Goal: Book appointment/travel/reservation

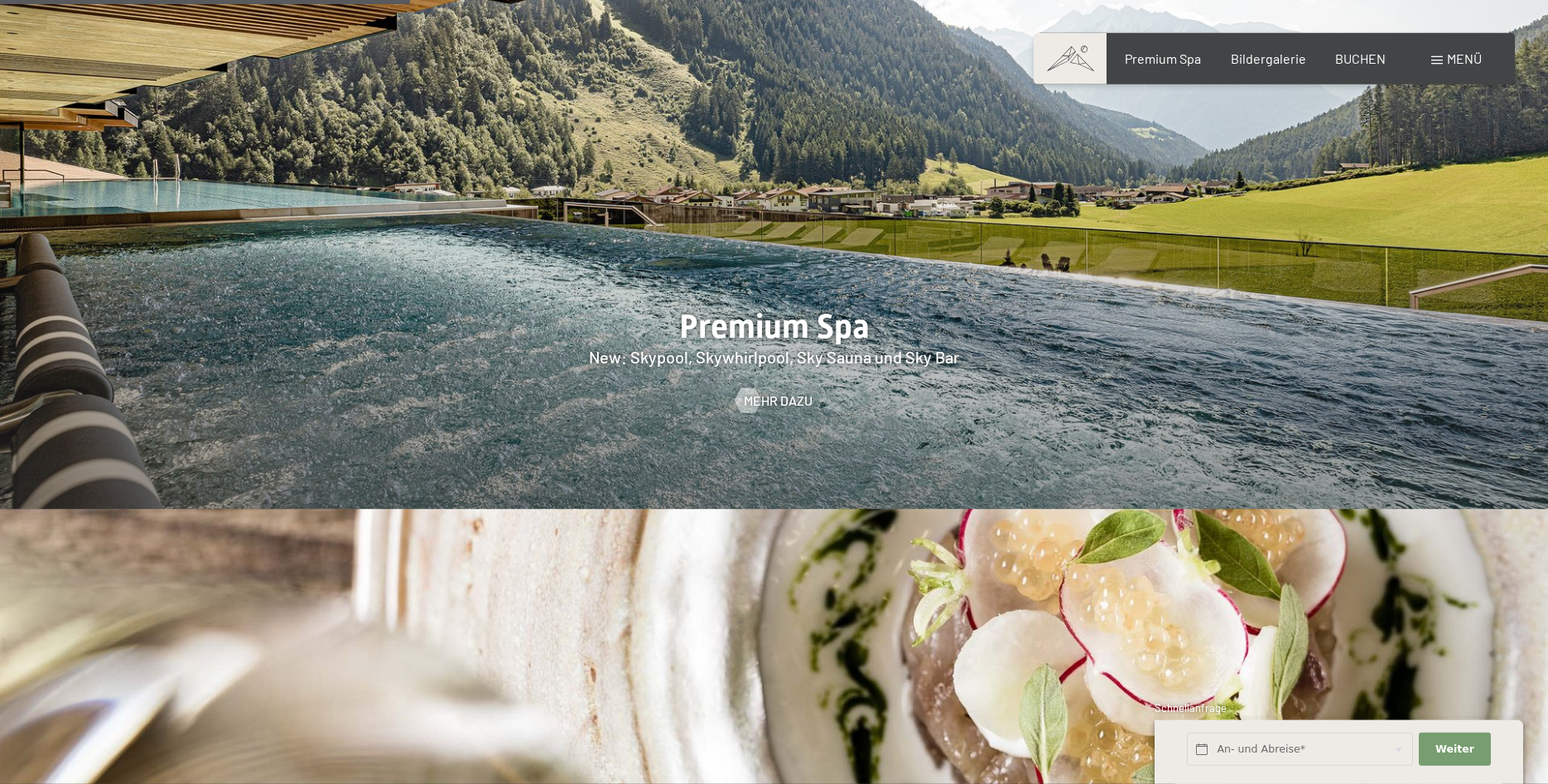
scroll to position [2450, 0]
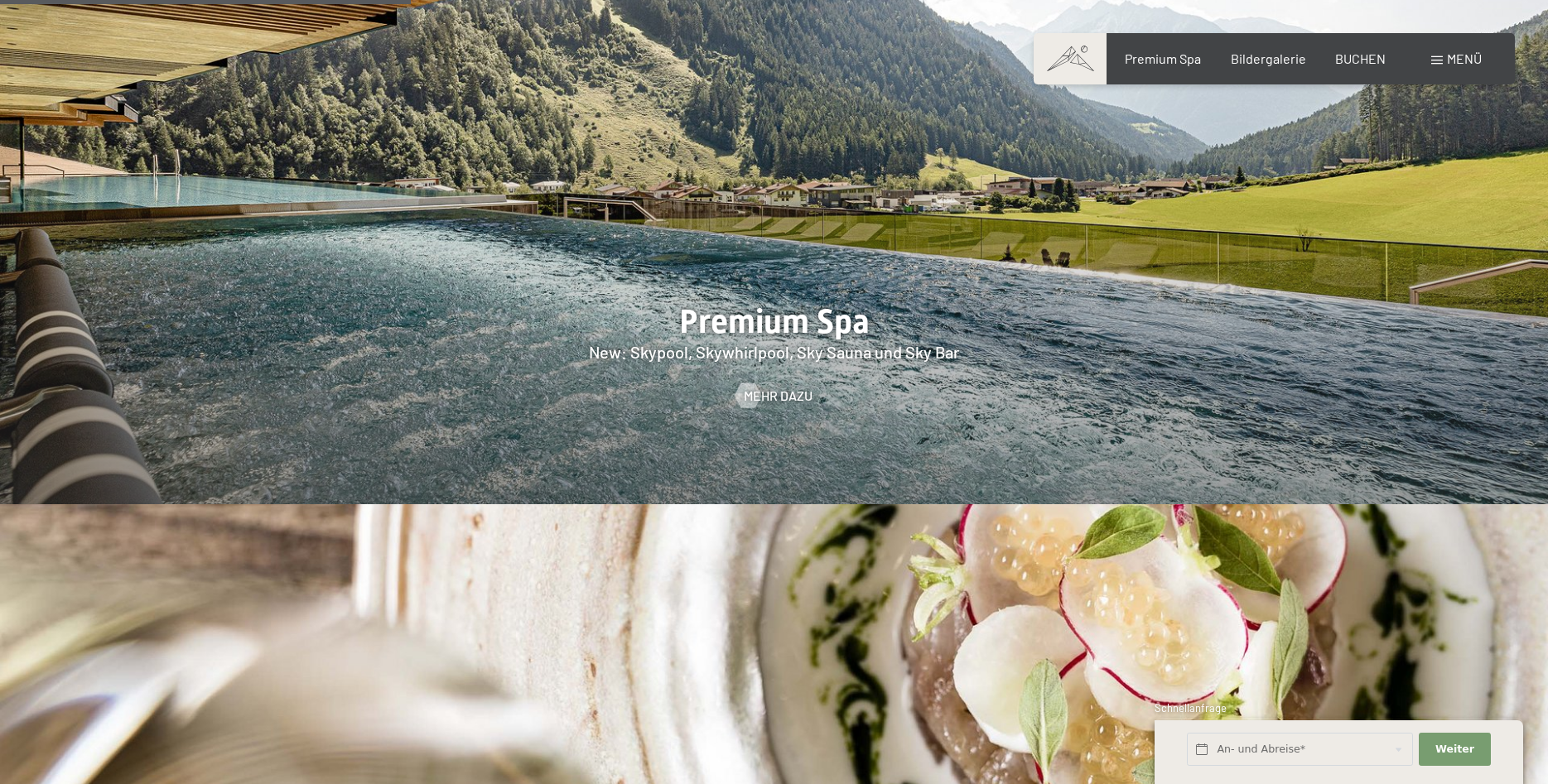
click at [1442, 62] on span at bounding box center [1437, 61] width 12 height 9
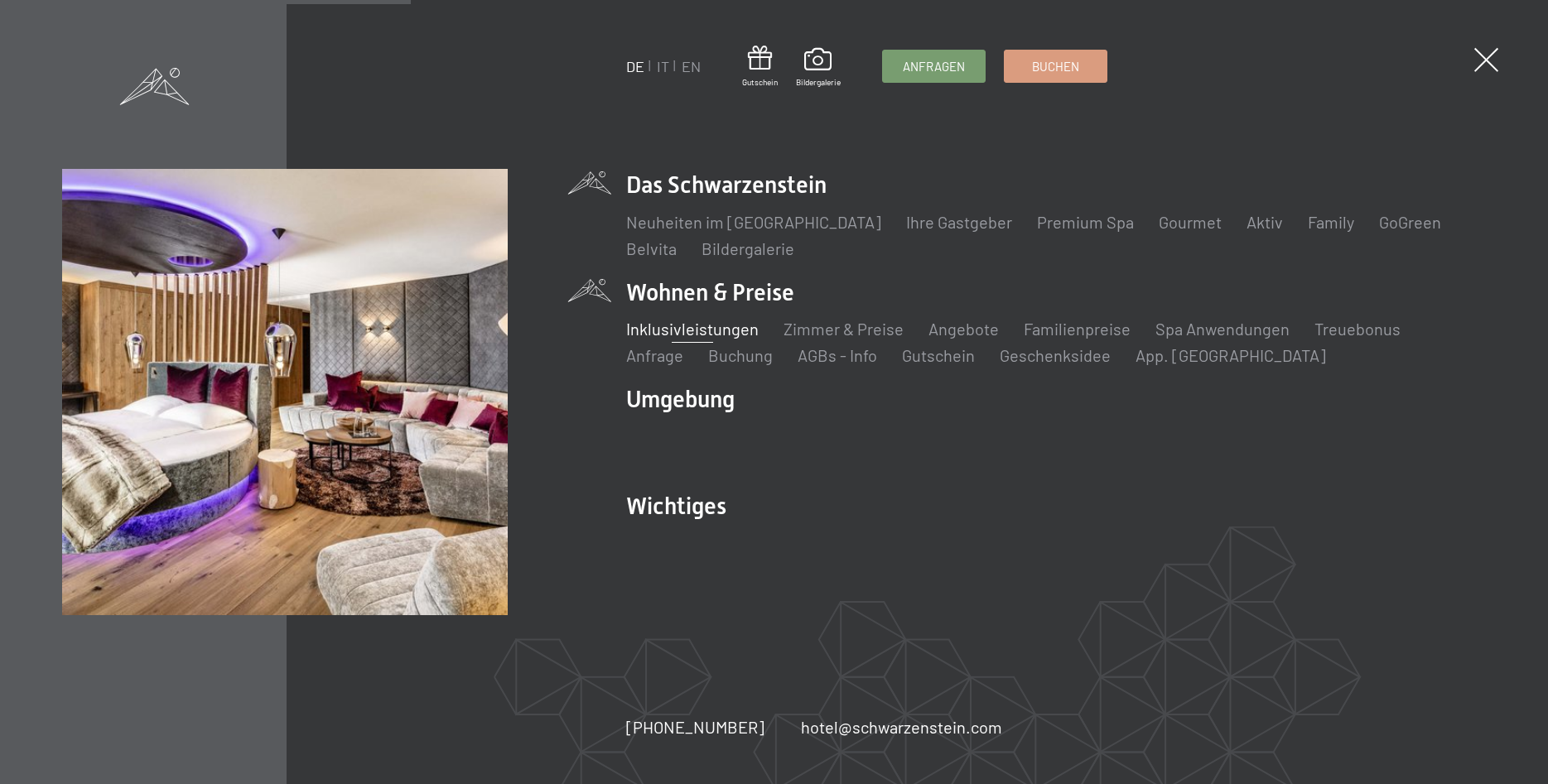
click at [740, 330] on link "Inklusivleistungen" at bounding box center [693, 329] width 133 height 20
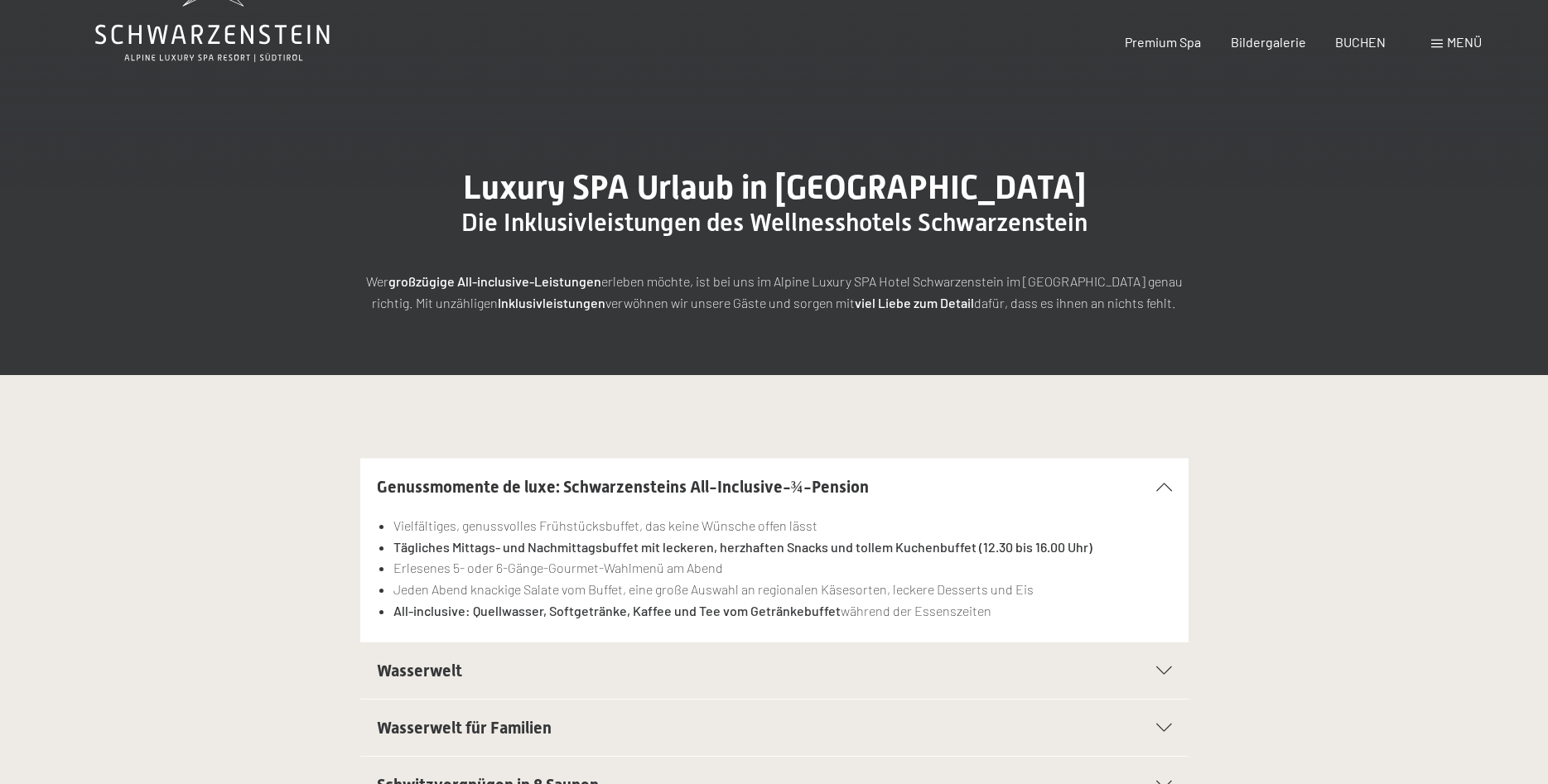
scroll to position [338, 0]
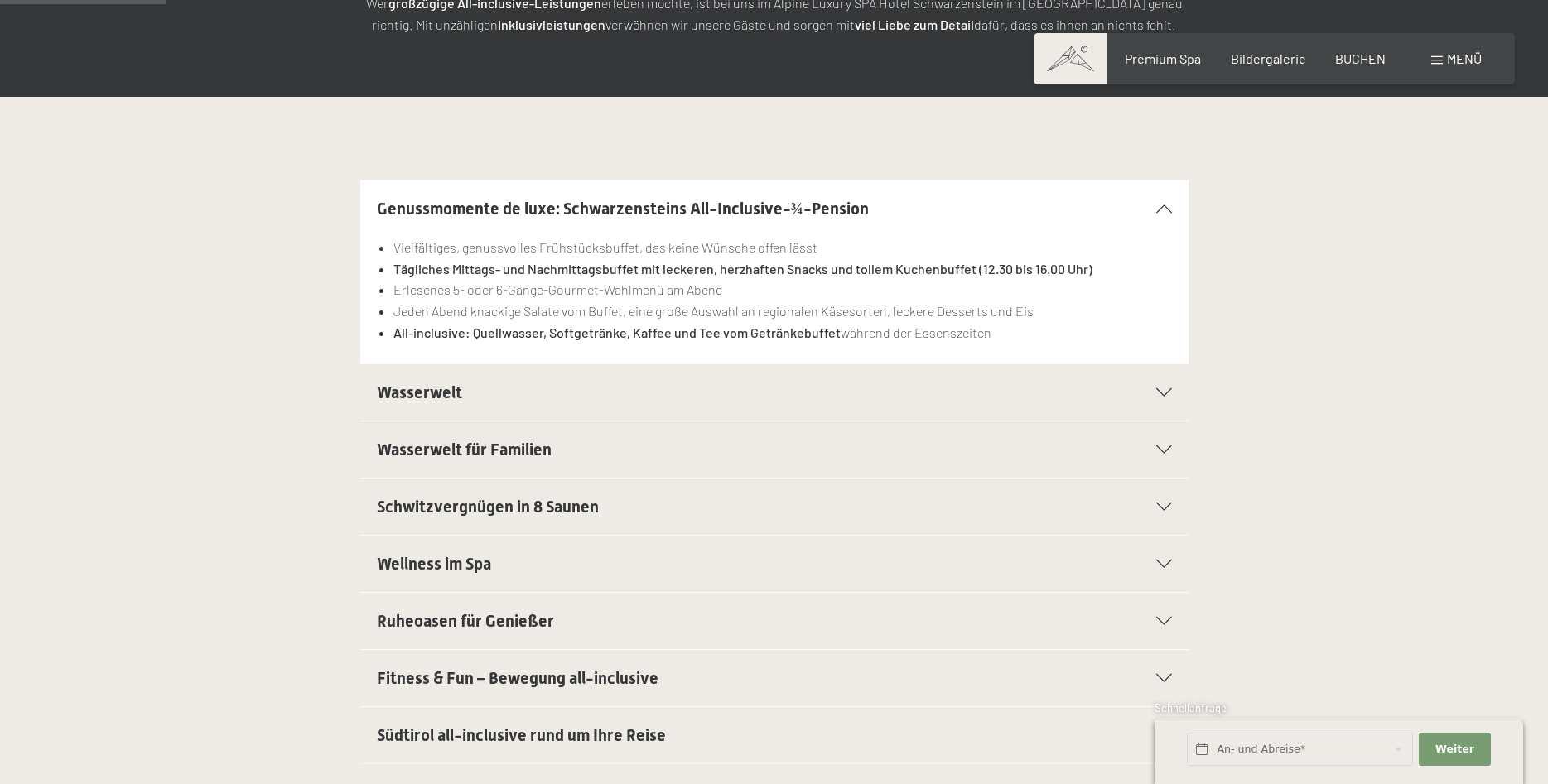
click at [1157, 393] on icon at bounding box center [1164, 392] width 15 height 9
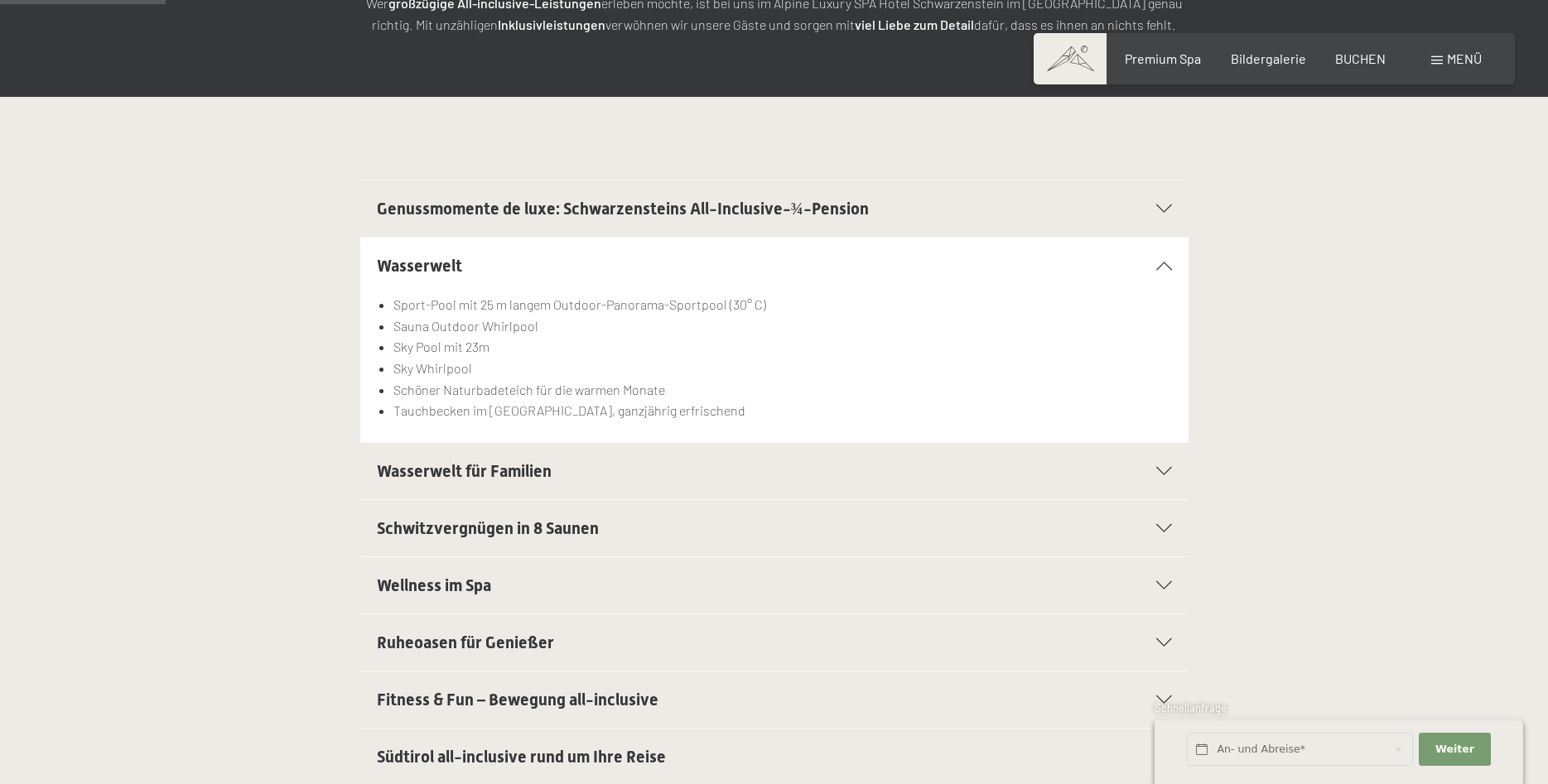
click at [1165, 698] on icon at bounding box center [1164, 699] width 15 height 9
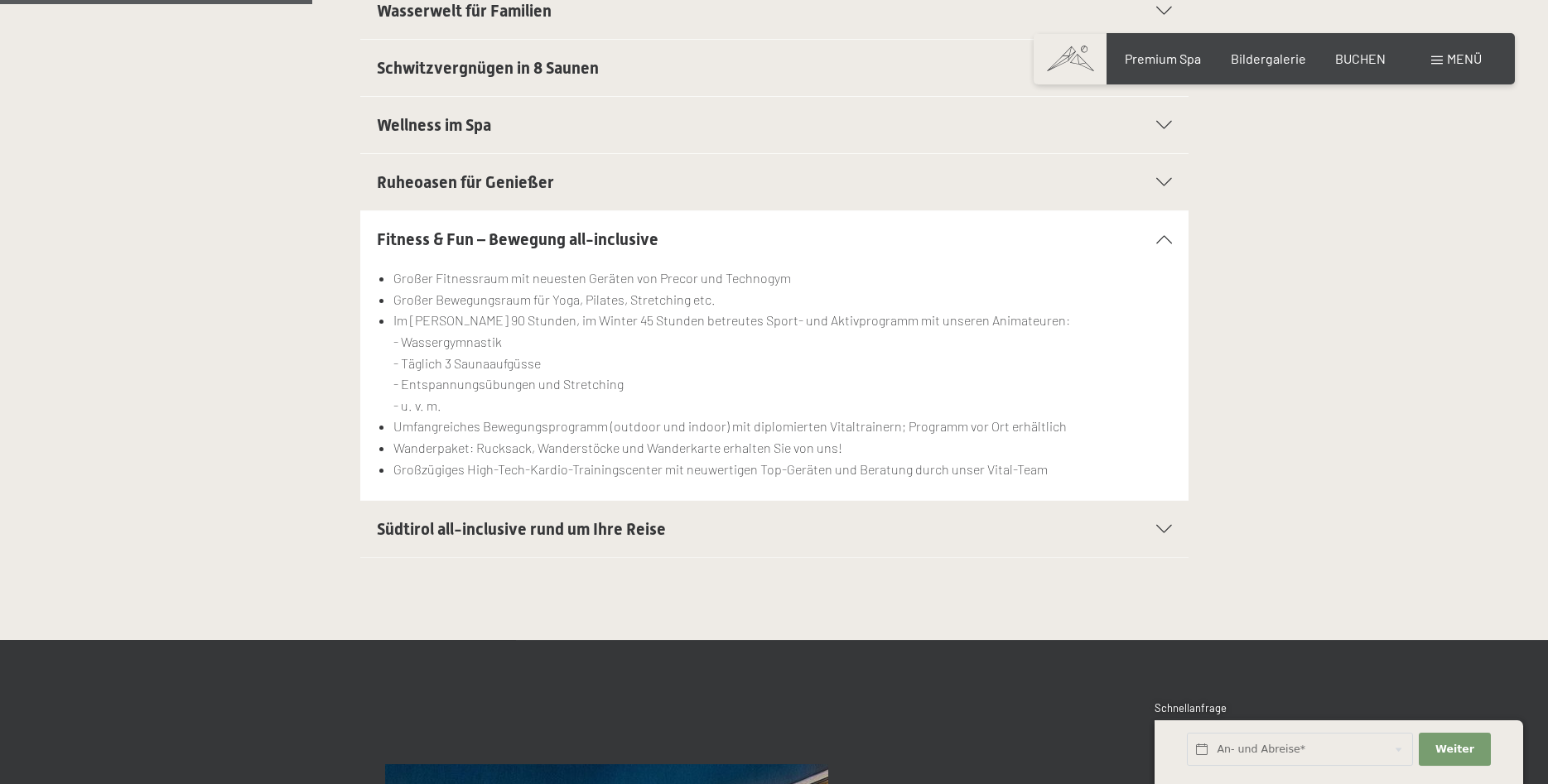
scroll to position [675, 0]
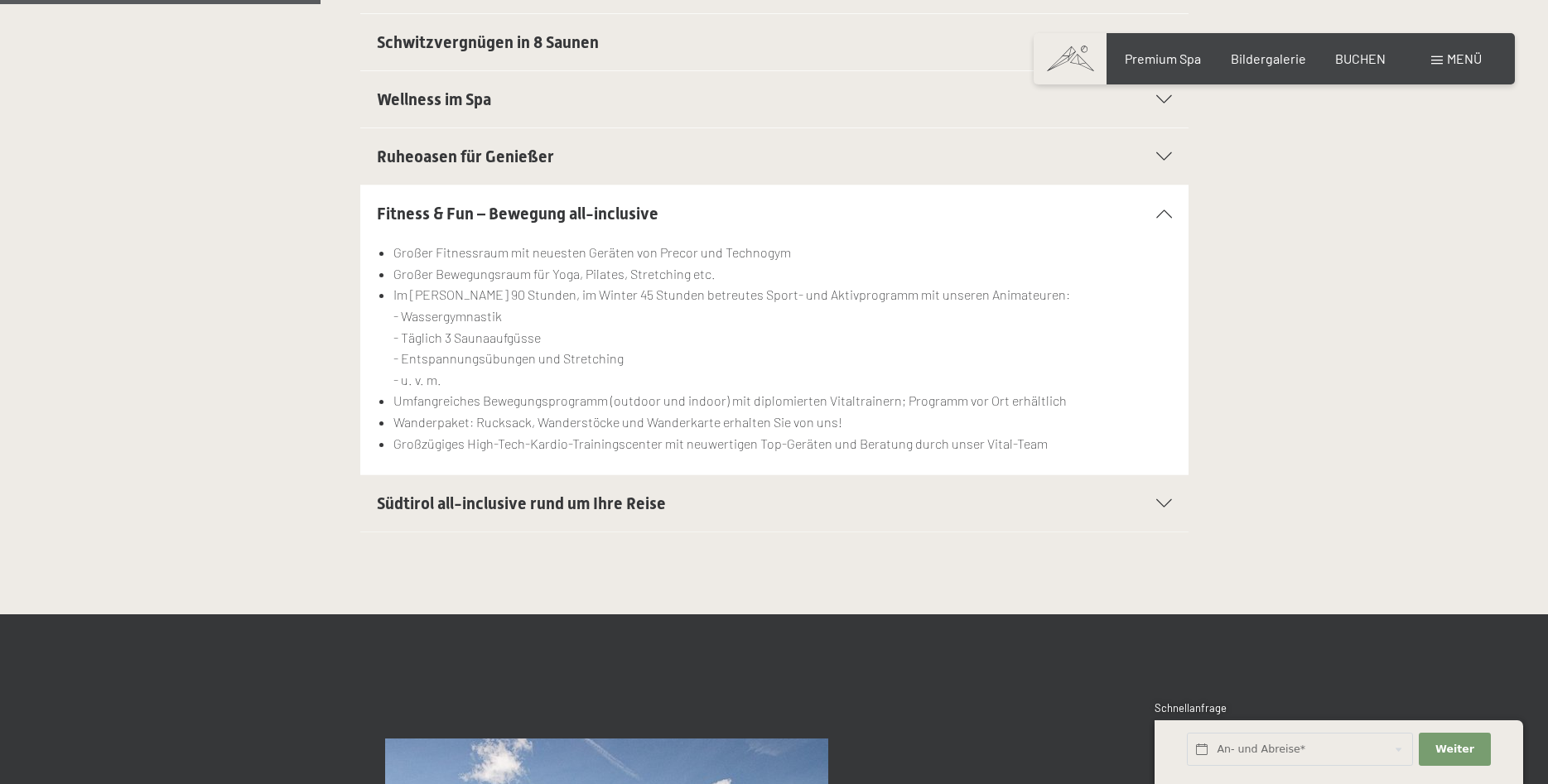
click at [1156, 500] on div "Südtirol all-inclusive rund um Ihre Reise" at bounding box center [774, 503] width 796 height 57
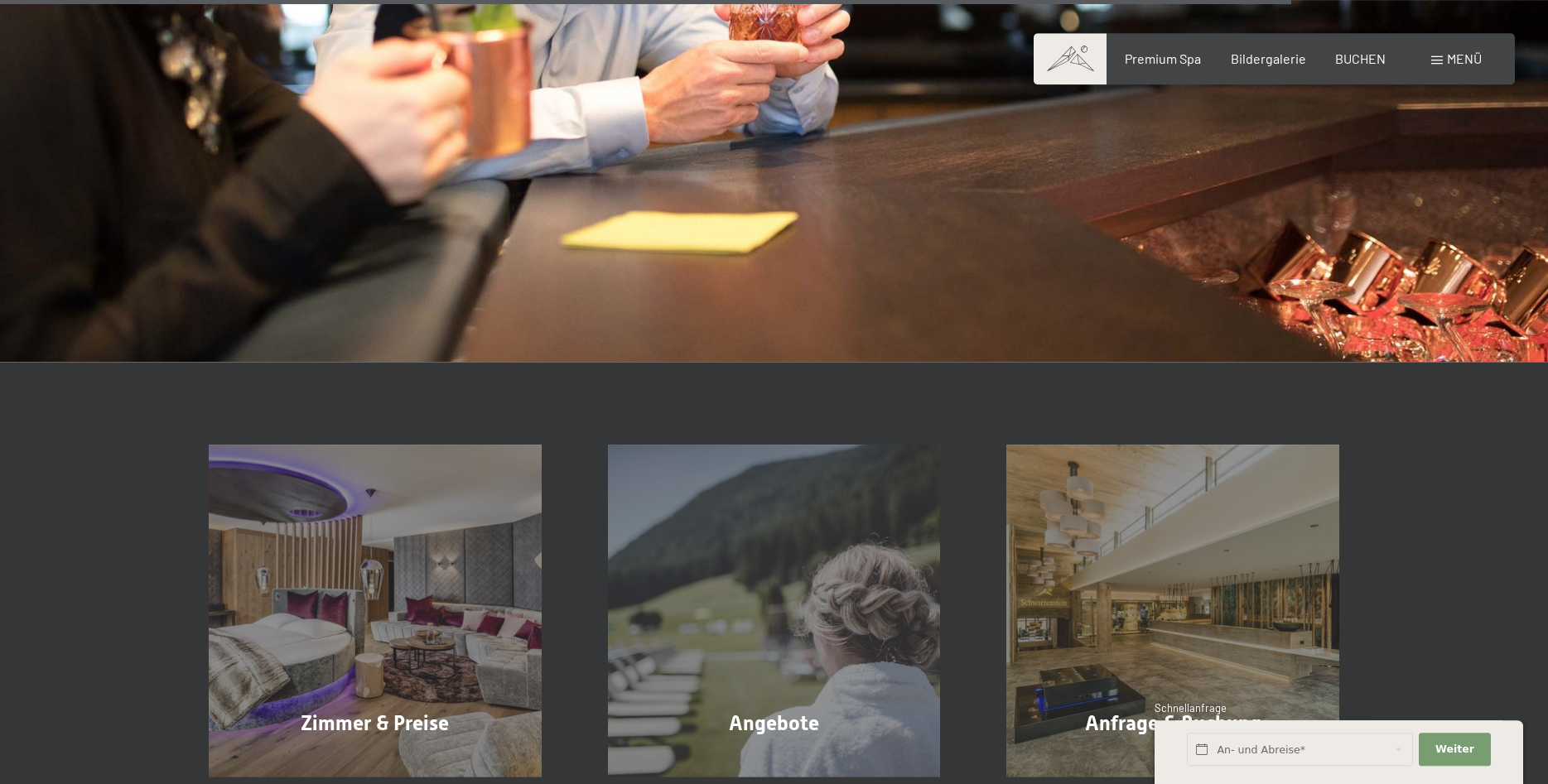
scroll to position [2619, 0]
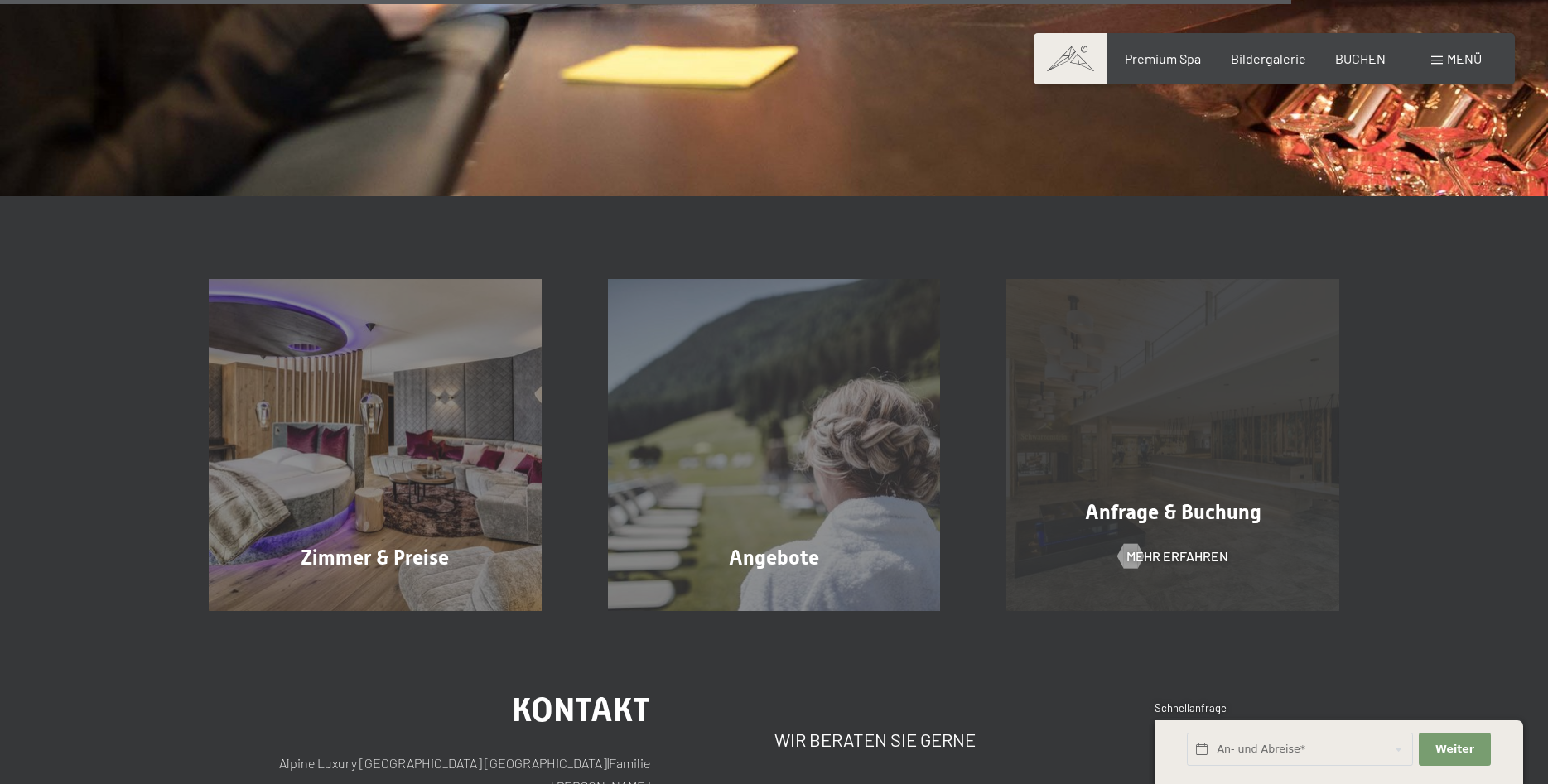
click at [1150, 509] on span "Anfrage & Buchung" at bounding box center [1173, 512] width 177 height 24
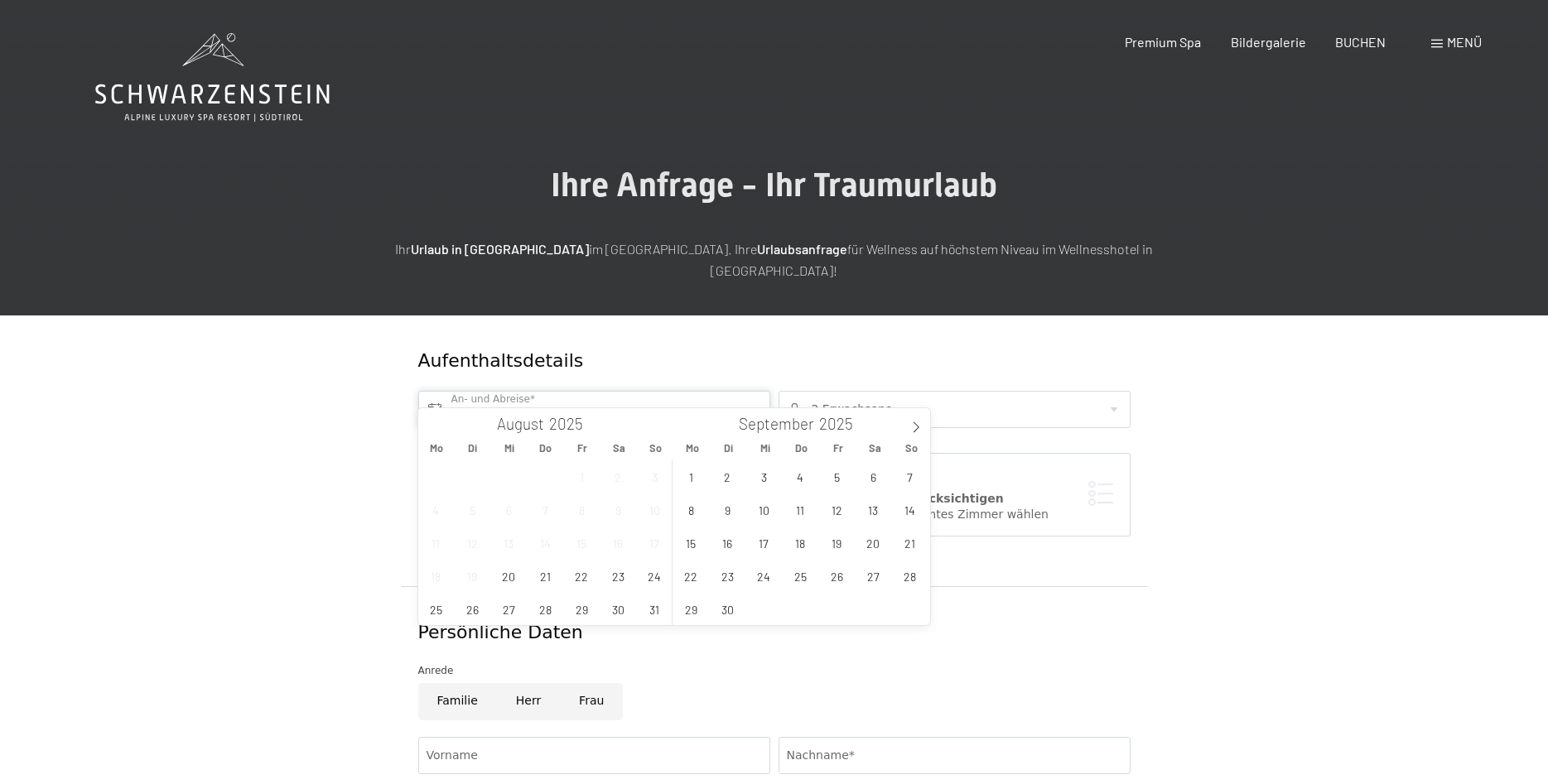
click at [725, 391] on input "text" at bounding box center [594, 409] width 352 height 37
click at [612, 579] on span "23" at bounding box center [619, 576] width 33 height 33
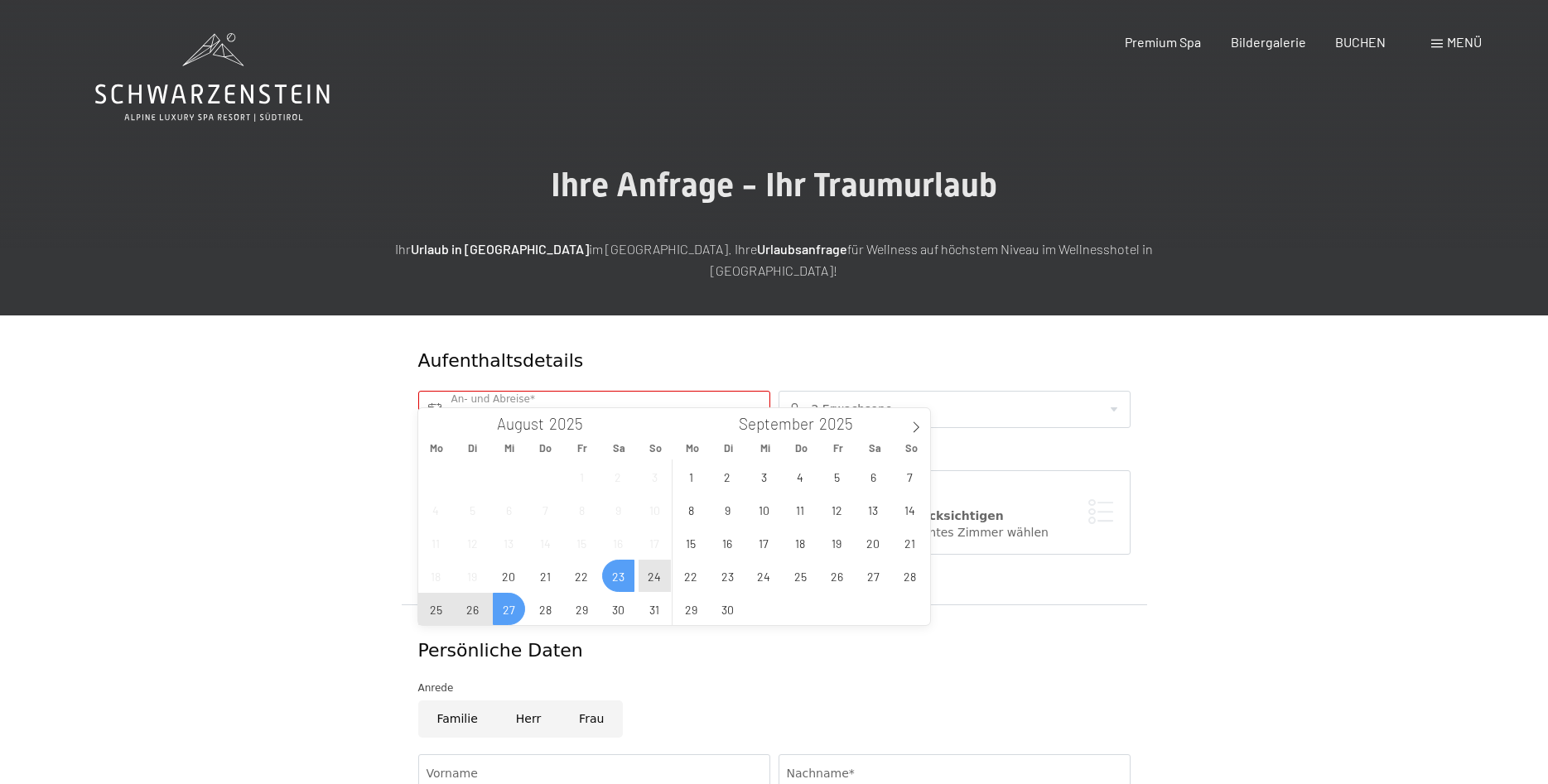
click at [511, 617] on span "27" at bounding box center [509, 609] width 33 height 33
type input "Sa. 23.08.2025 - Mi. 27.08.2025"
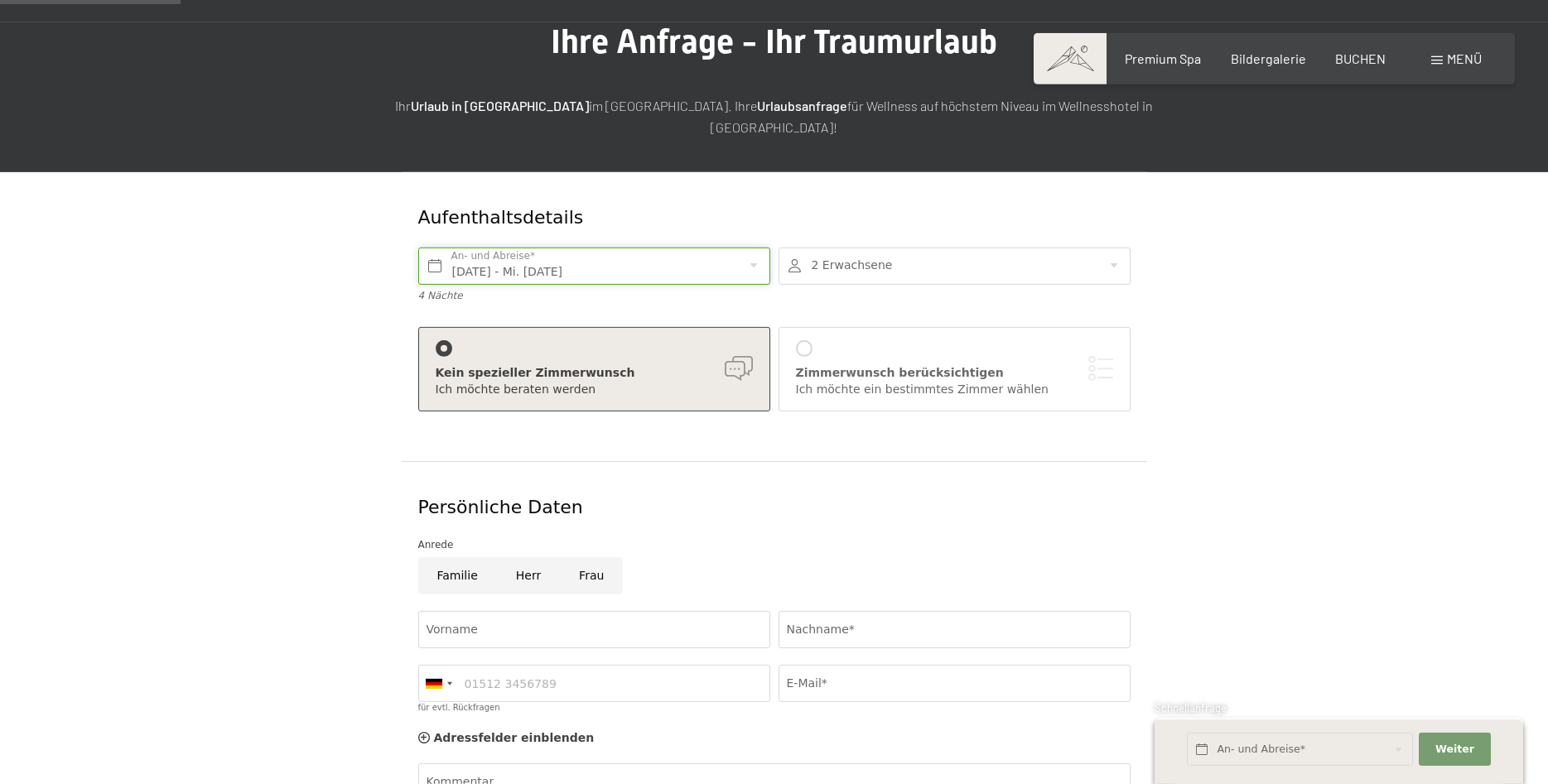
scroll to position [169, 0]
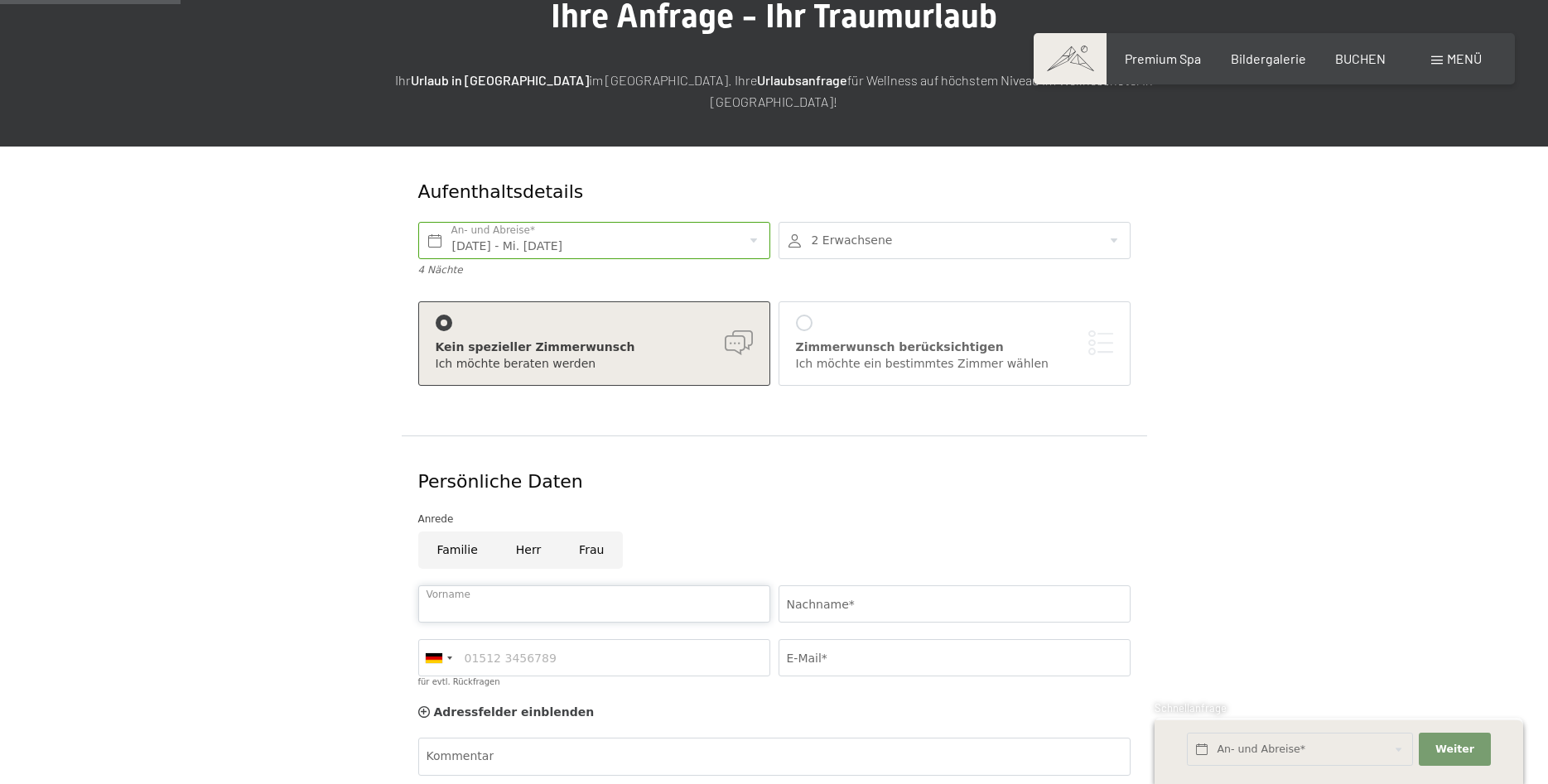
click at [602, 586] on input "Vorname" at bounding box center [594, 604] width 352 height 37
type input "Monika"
type input "Huber"
type input "081351641"
type input "huber.einsbach@freenet.de"
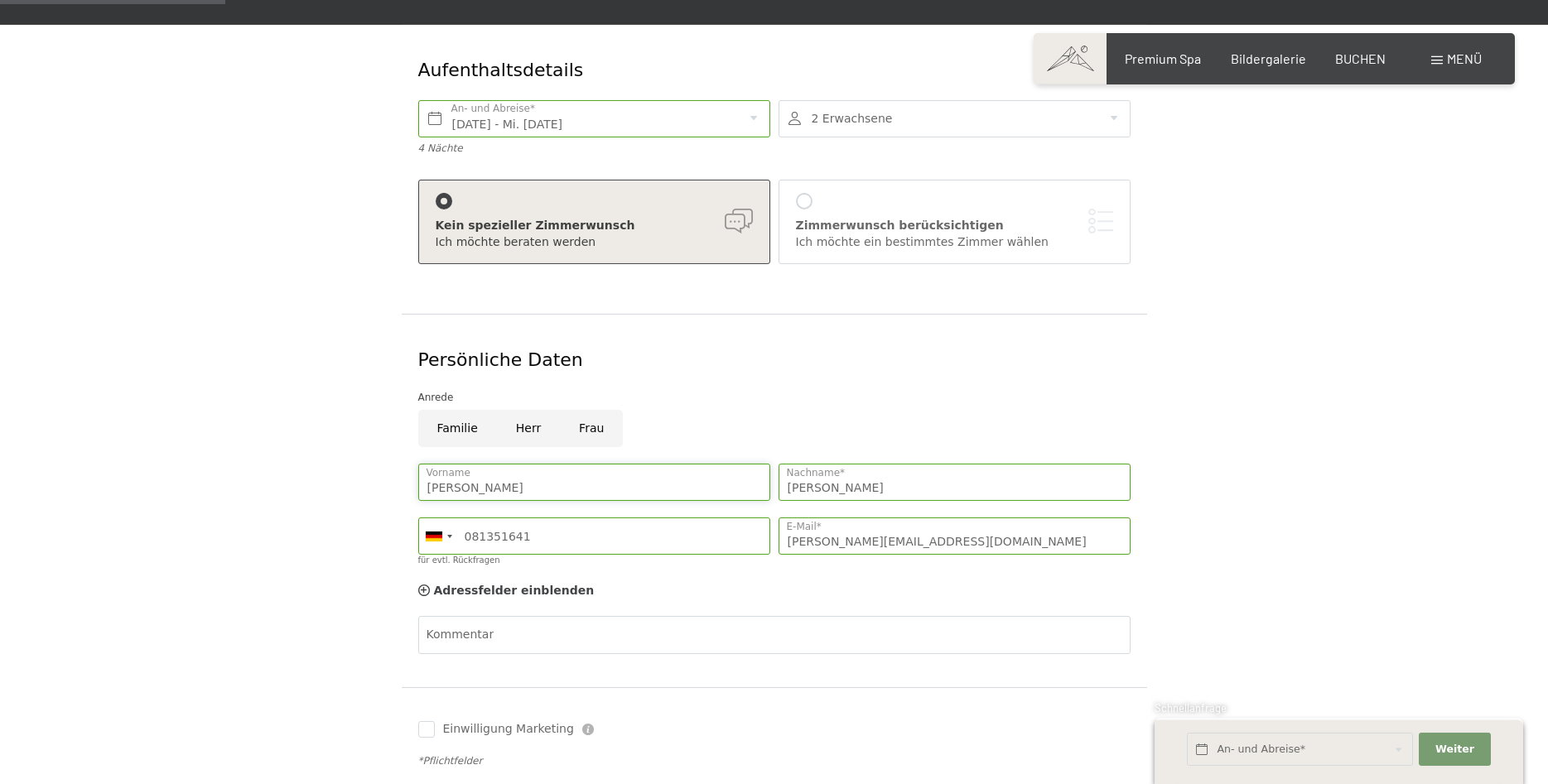
scroll to position [338, 0]
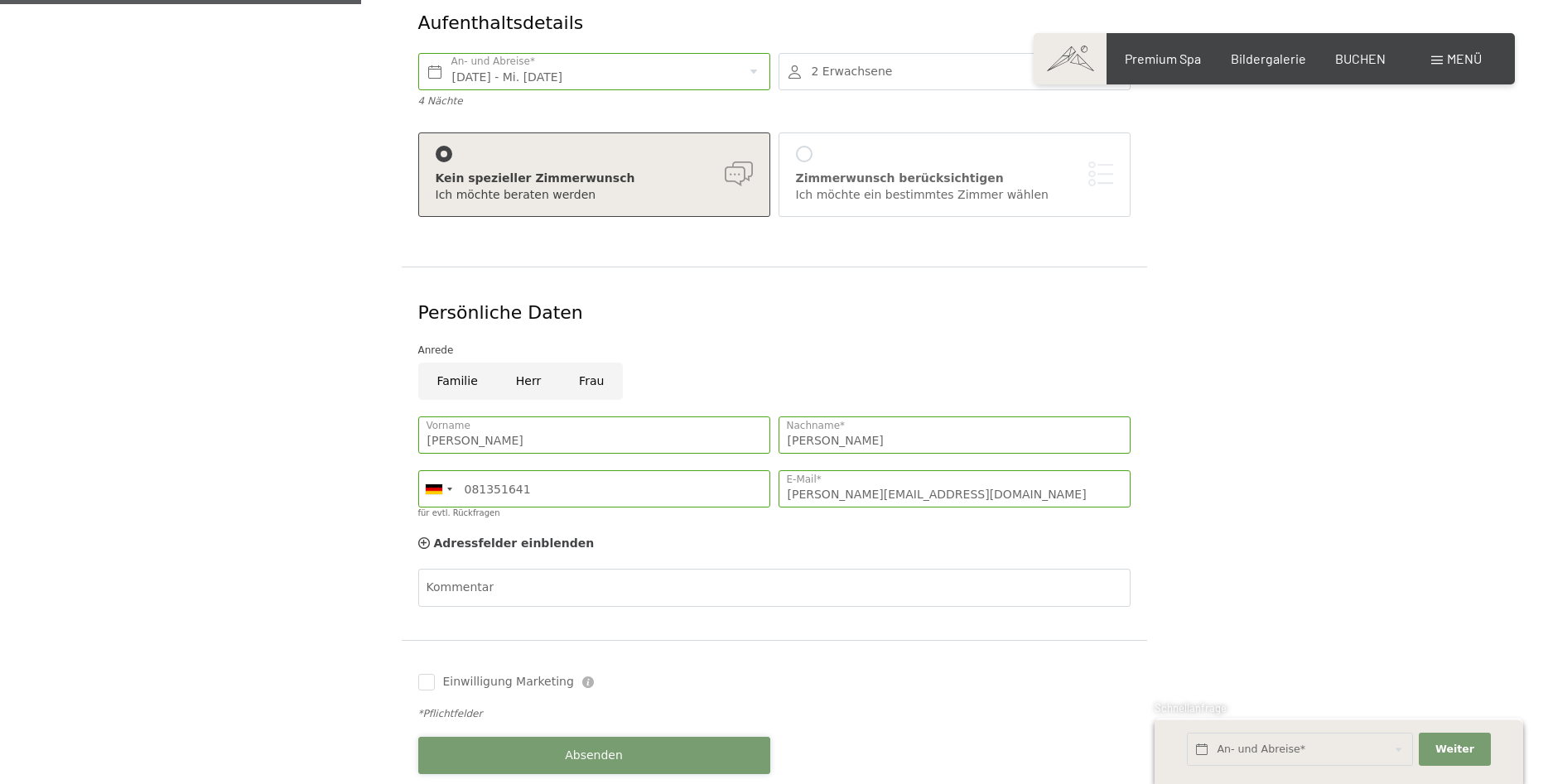
click at [579, 747] on span "Absenden" at bounding box center [594, 755] width 58 height 16
